Goal: Task Accomplishment & Management: Manage account settings

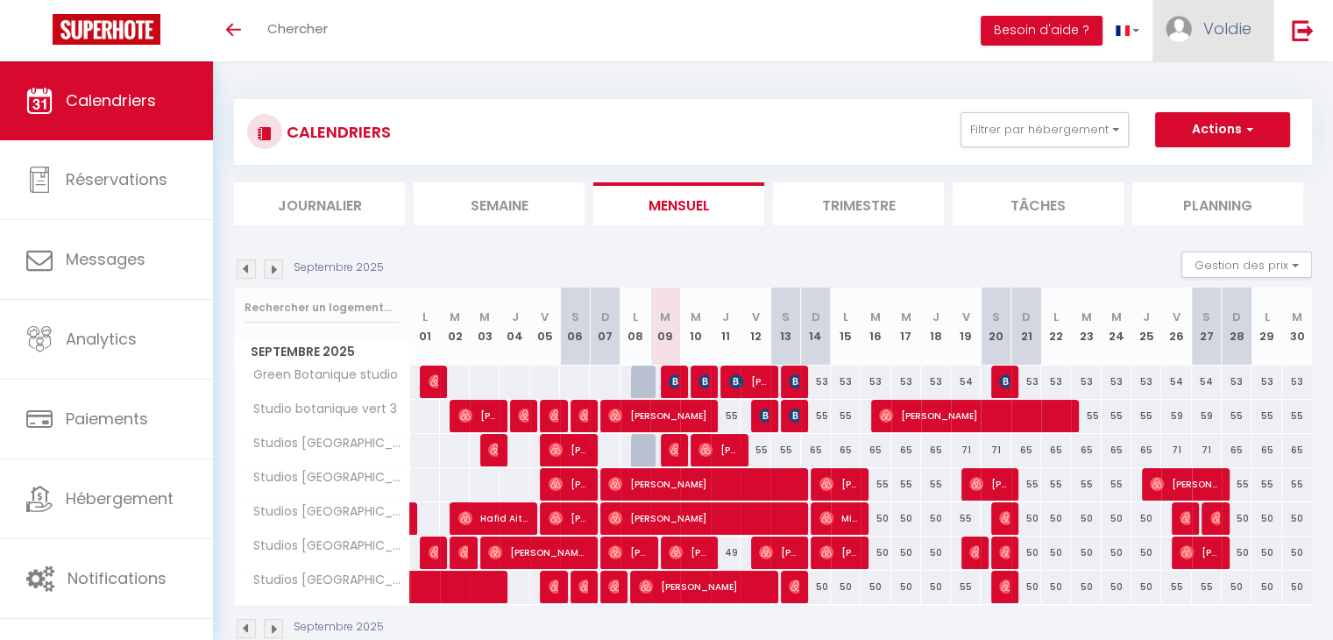
click at [1241, 14] on link "Voldie" at bounding box center [1212, 30] width 121 height 61
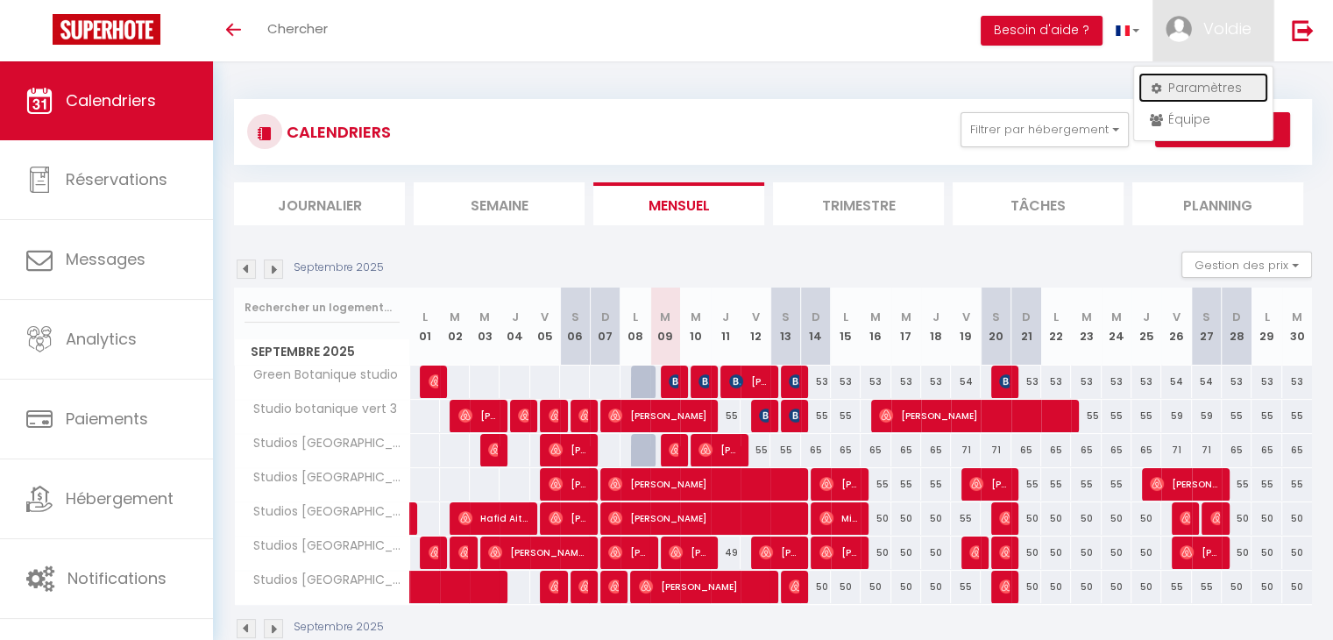
click at [1229, 91] on link "Paramètres" at bounding box center [1203, 88] width 130 height 30
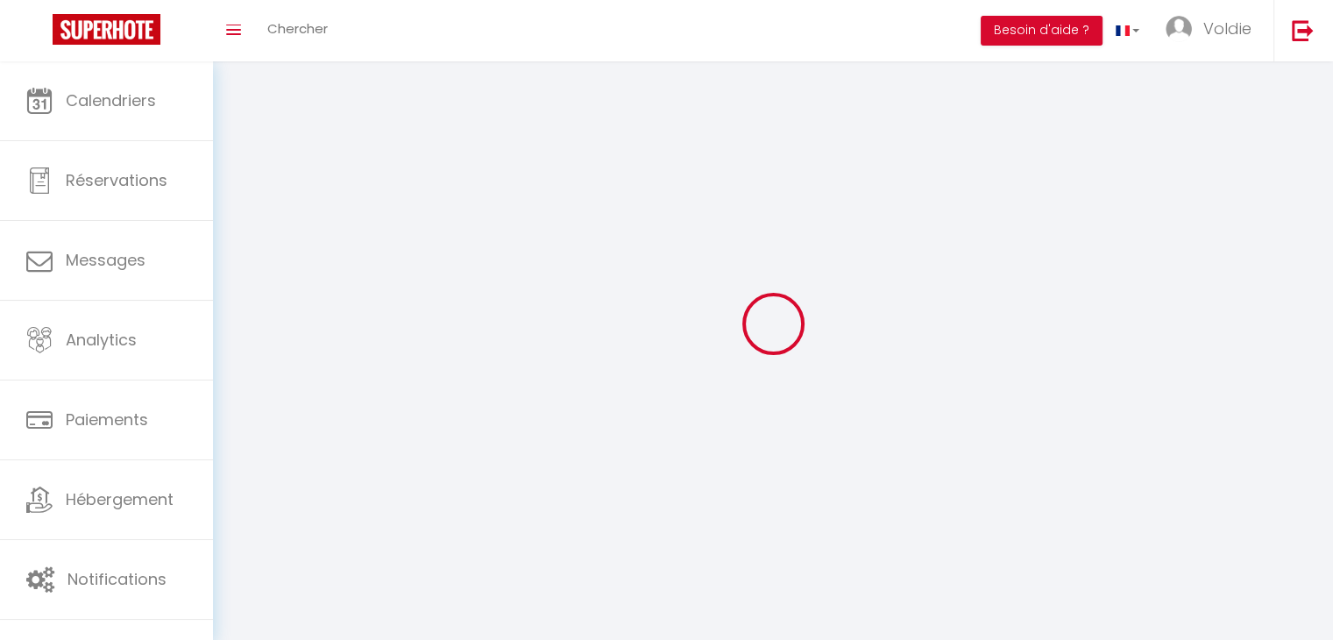
type input "Voldie"
type input "Mulongo"
type input "[PHONE_NUMBER]"
type input "[STREET_ADDRESS]"
type input "2610"
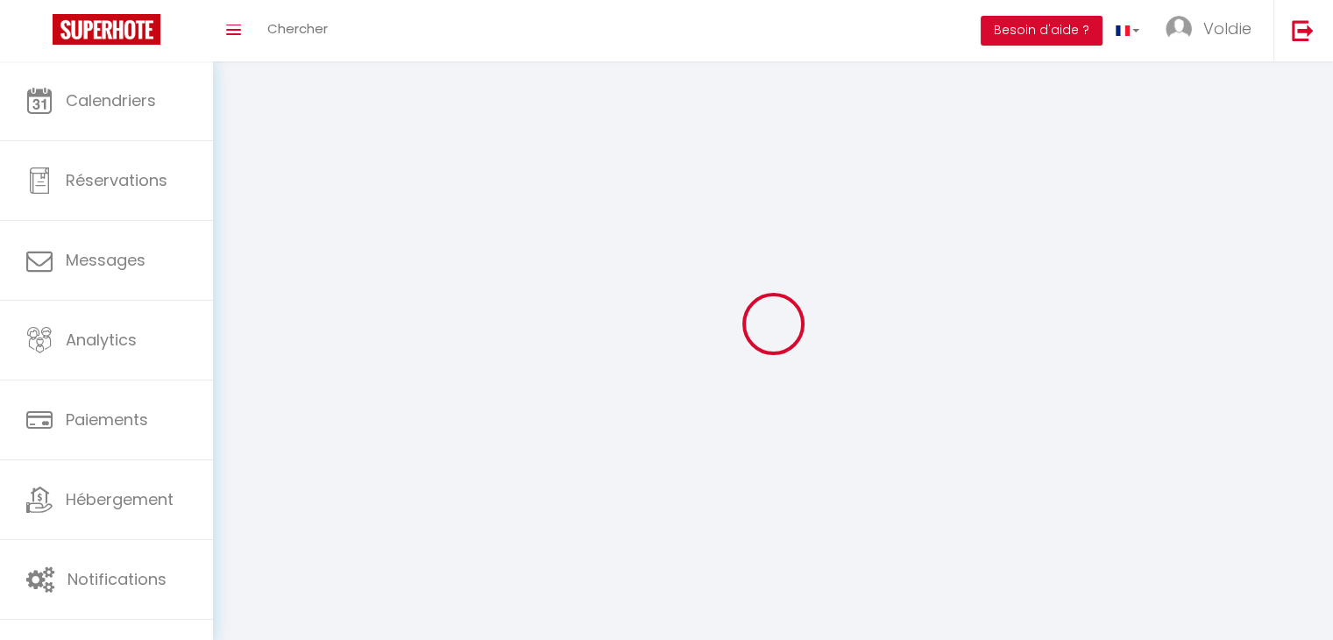
type input "Wilrijk"
type input "grInHUcAo5tRInJ9aFQpi17ov"
type input "3u3fVJrl8ThYP2cquNm8ELEMo"
select select "23"
select select "28"
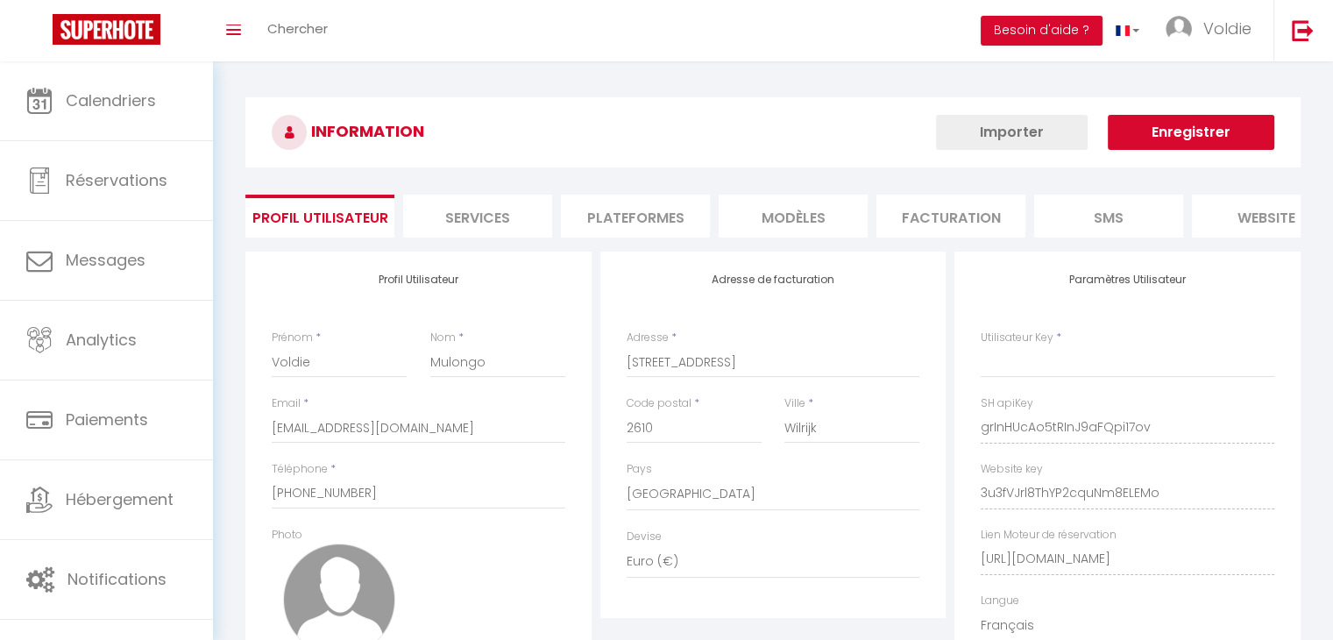
type input "grInHUcAo5tRInJ9aFQpi17ov"
type input "3u3fVJrl8ThYP2cquNm8ELEMo"
type input "[URL][DOMAIN_NAME]"
select select "fr"
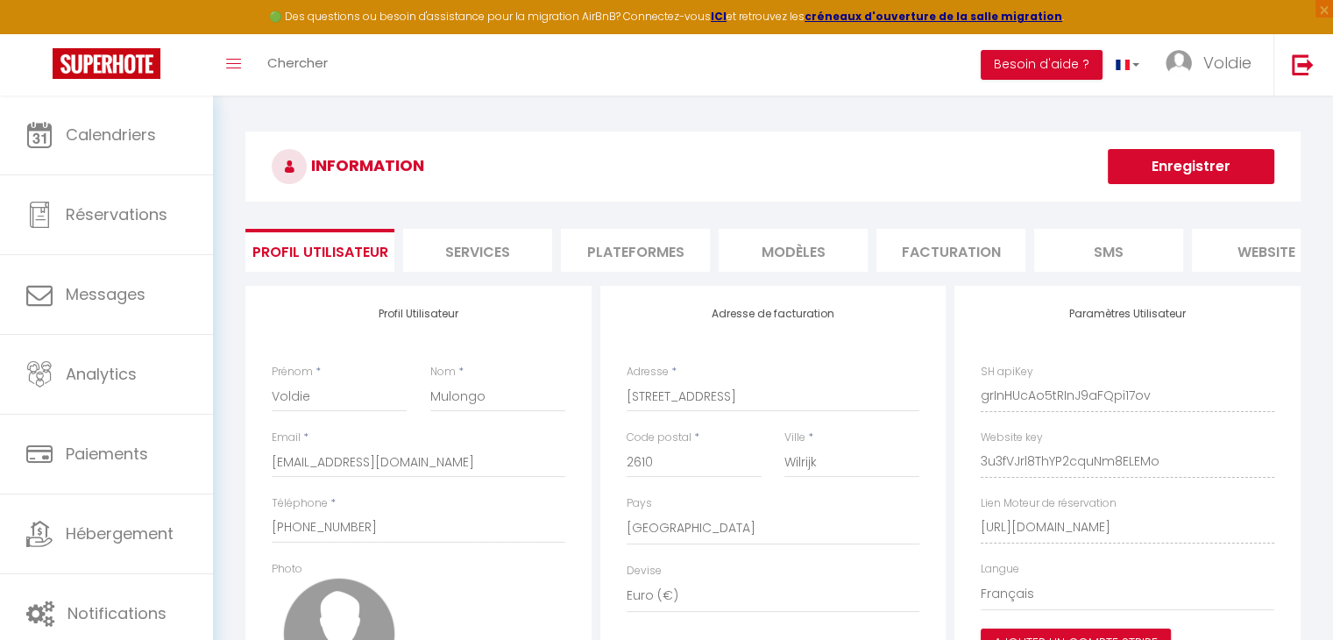
scroll to position [0, 207]
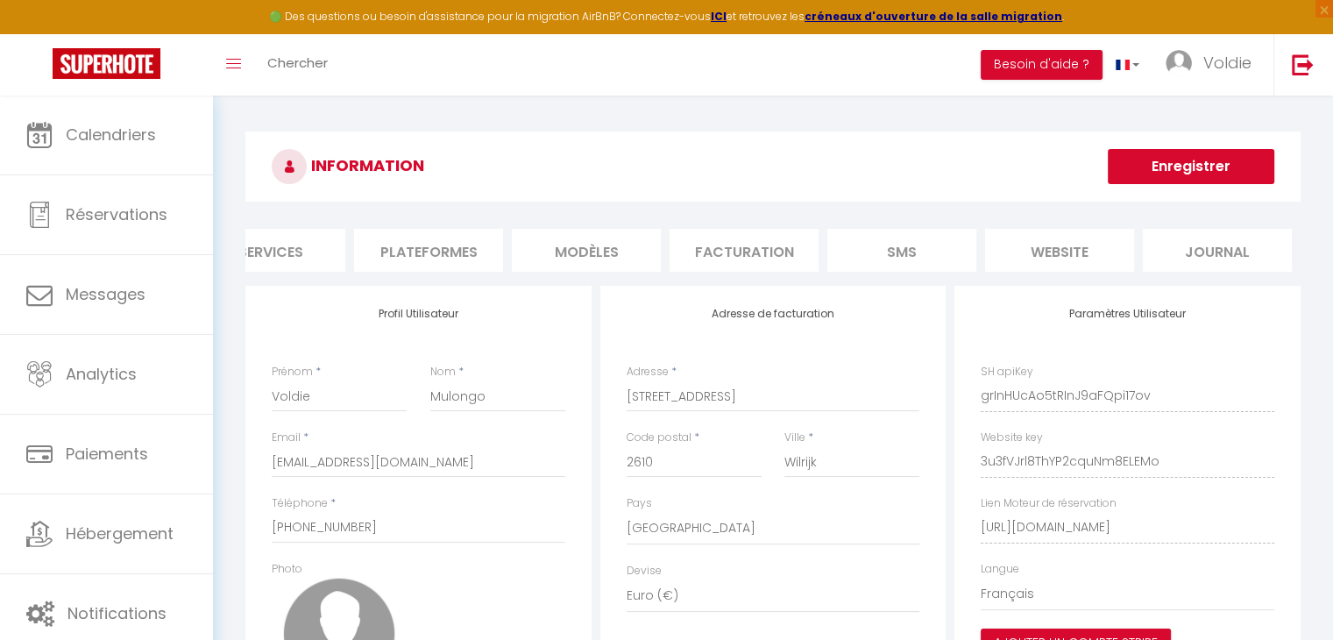
click at [1199, 236] on li "Journal" at bounding box center [1217, 250] width 149 height 43
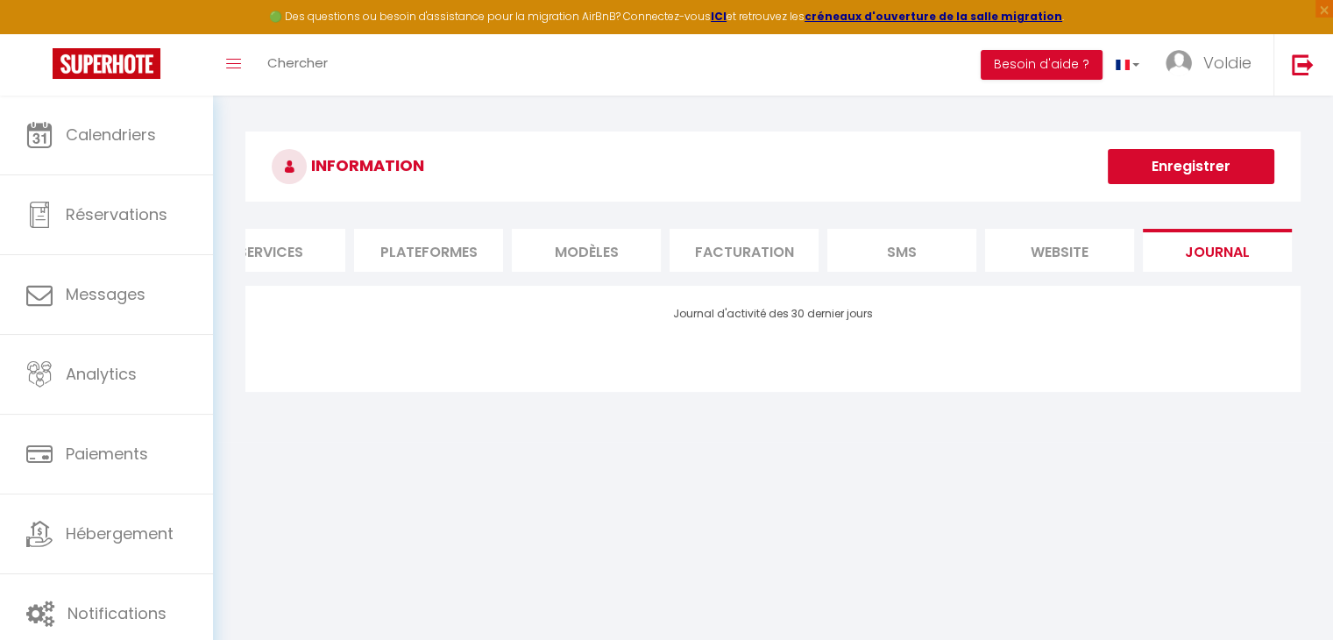
scroll to position [0, 0]
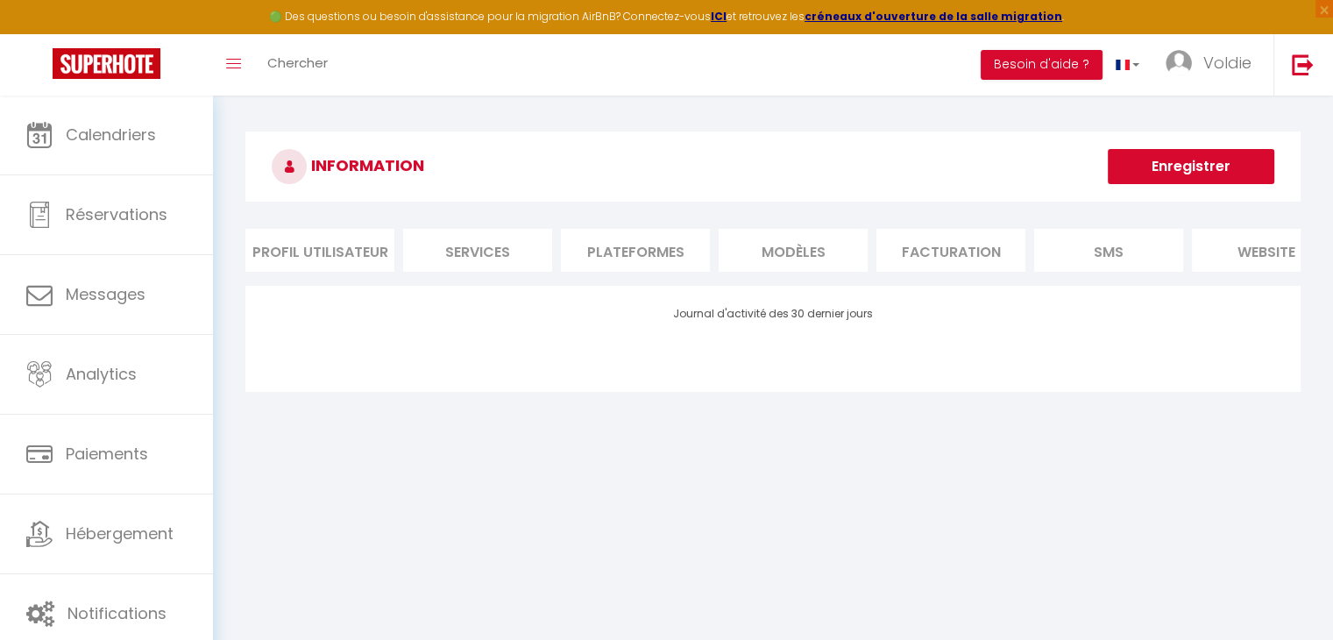
click at [659, 256] on li "Plateformes" at bounding box center [635, 250] width 149 height 43
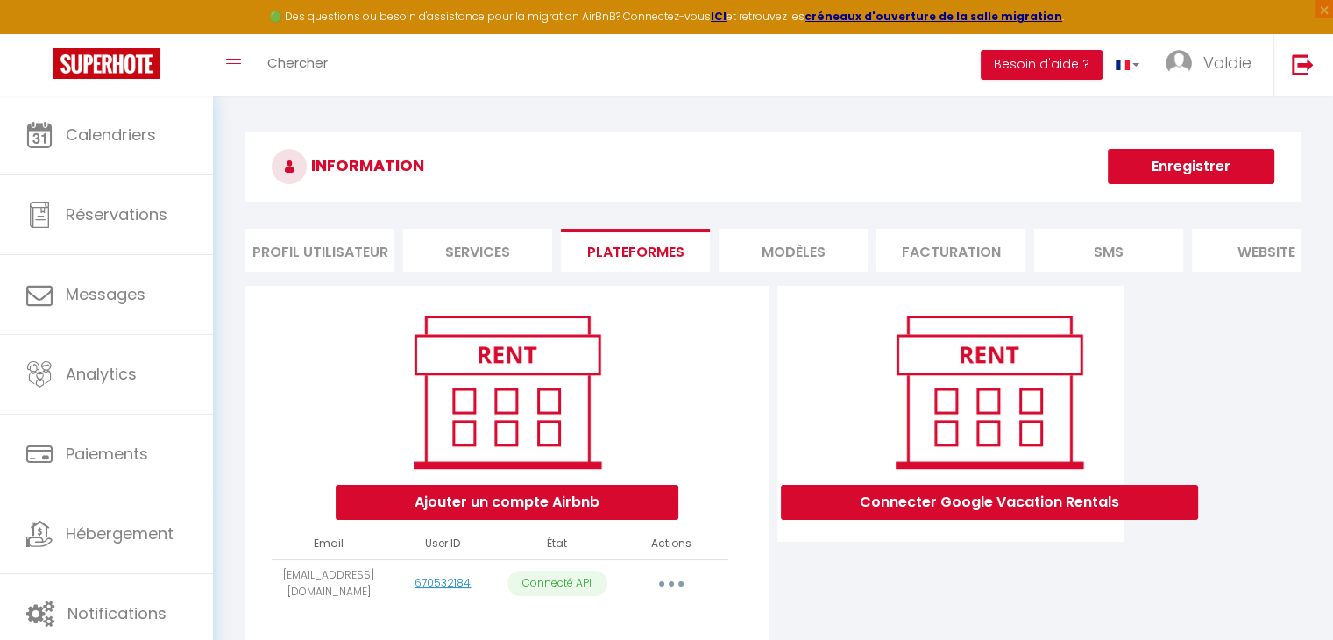
click at [447, 247] on li "Services" at bounding box center [477, 250] width 149 height 43
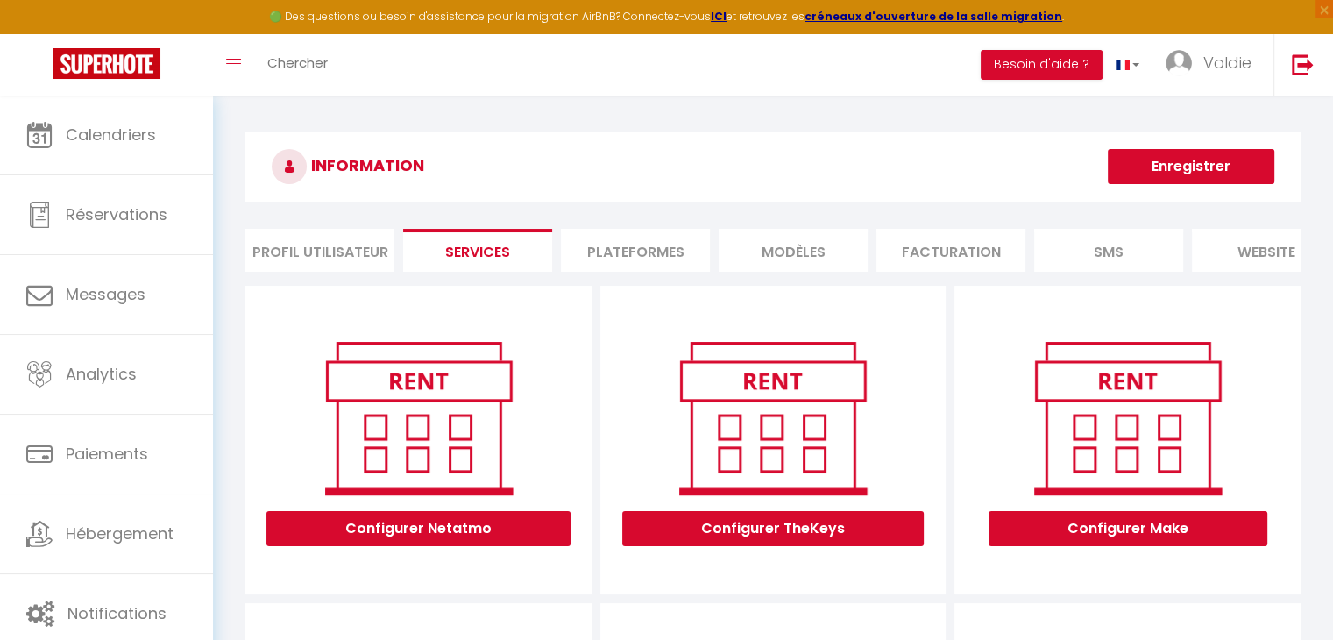
click at [358, 248] on li "Profil Utilisateur" at bounding box center [319, 250] width 149 height 43
